Goal: Task Accomplishment & Management: Manage account settings

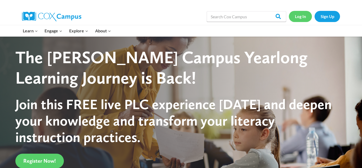
click at [301, 16] on link "Log In" at bounding box center [300, 16] width 23 height 11
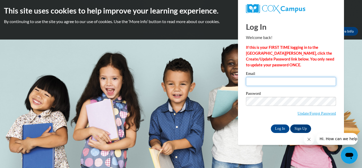
click at [270, 83] on input "Email" at bounding box center [291, 81] width 90 height 9
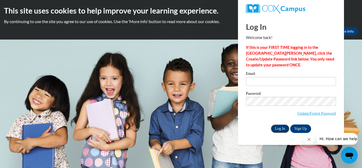
click at [279, 127] on input "Log In" at bounding box center [280, 128] width 19 height 8
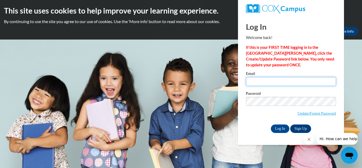
click at [285, 83] on input "Email" at bounding box center [291, 81] width 90 height 9
type input "m"
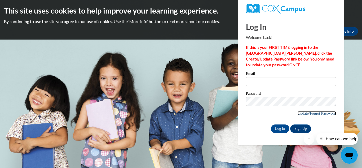
click at [323, 112] on link "Update/Forgot Password" at bounding box center [317, 113] width 38 height 4
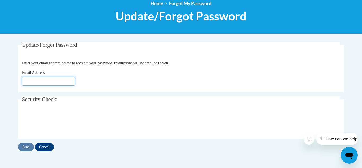
click at [46, 84] on input "Email Address" at bounding box center [48, 81] width 53 height 9
type input "[EMAIL_ADDRESS][DOMAIN_NAME]"
click at [25, 145] on input "Send" at bounding box center [26, 147] width 16 height 8
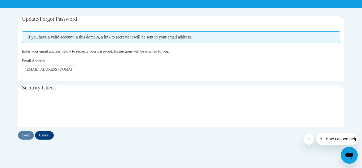
scroll to position [92, 0]
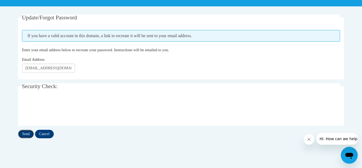
click at [28, 130] on input "Send" at bounding box center [26, 134] width 16 height 8
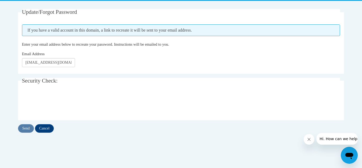
scroll to position [106, 0]
